Goal: Navigation & Orientation: Find specific page/section

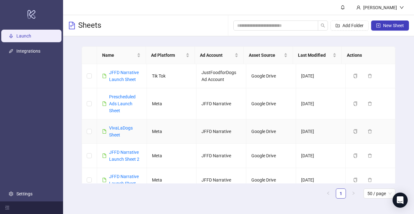
click at [118, 131] on div "VivaLaDogs Sheet" at bounding box center [125, 132] width 33 height 14
click at [119, 127] on link "VivaLaDogs Sheet" at bounding box center [121, 132] width 24 height 12
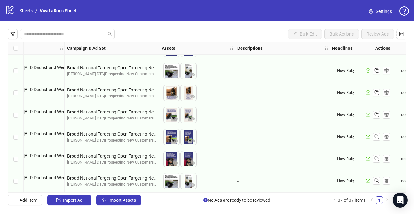
scroll to position [682, 0]
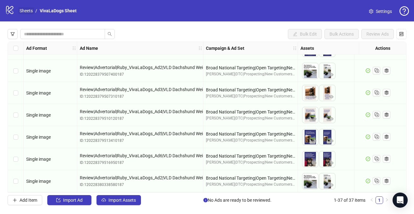
click at [28, 8] on link "Sheets" at bounding box center [26, 10] width 16 height 7
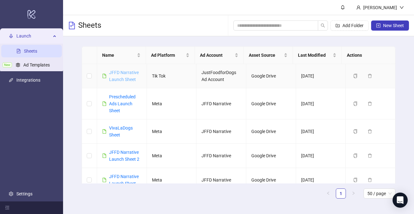
click at [125, 78] on link "JFFD Narrative Launch Sheet" at bounding box center [124, 76] width 30 height 12
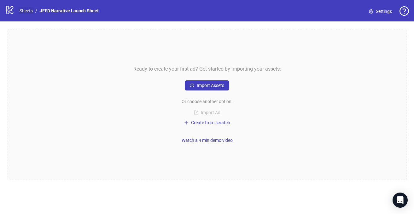
click at [19, 7] on link "Sheets" at bounding box center [26, 10] width 16 height 7
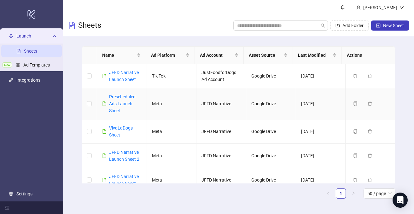
click at [124, 100] on div "Prescheduled Ads Launch Sheet" at bounding box center [125, 103] width 33 height 21
click at [125, 101] on link "Prescheduled Ads Launch Sheet" at bounding box center [122, 103] width 27 height 19
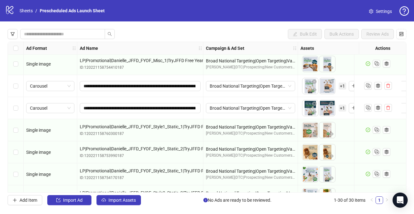
scroll to position [250, 0]
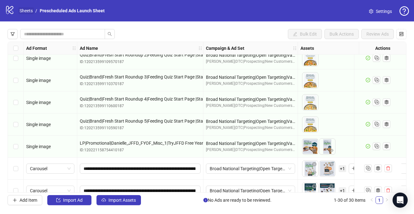
click at [30, 10] on link "Sheets" at bounding box center [26, 10] width 16 height 7
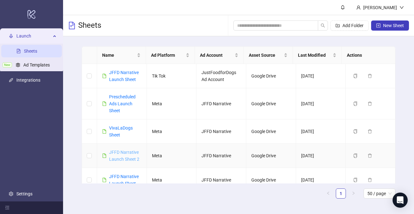
click at [123, 154] on link "JFFD Narrative Launch Sheet 2" at bounding box center [124, 156] width 30 height 12
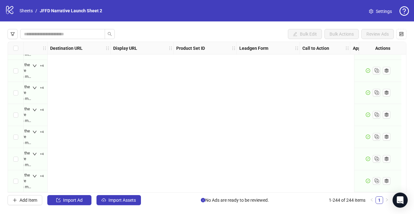
scroll to position [5255, 13]
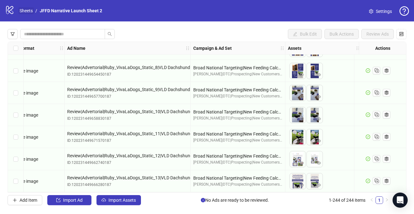
click at [23, 9] on link "Sheets" at bounding box center [26, 10] width 16 height 7
